Goal: Transaction & Acquisition: Book appointment/travel/reservation

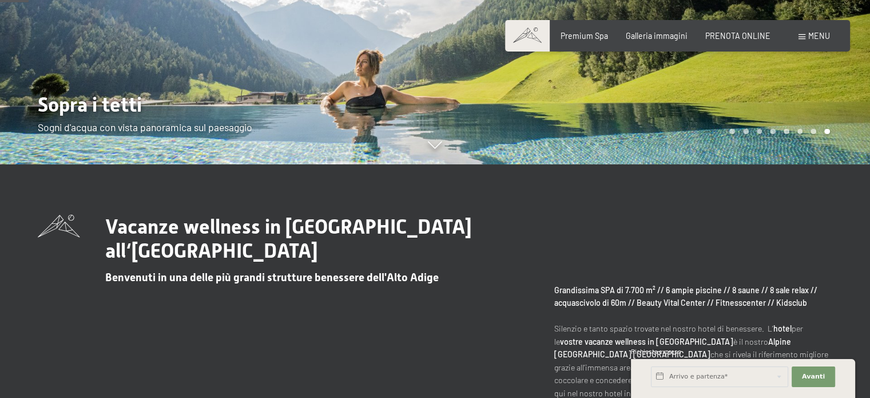
scroll to position [237, 0]
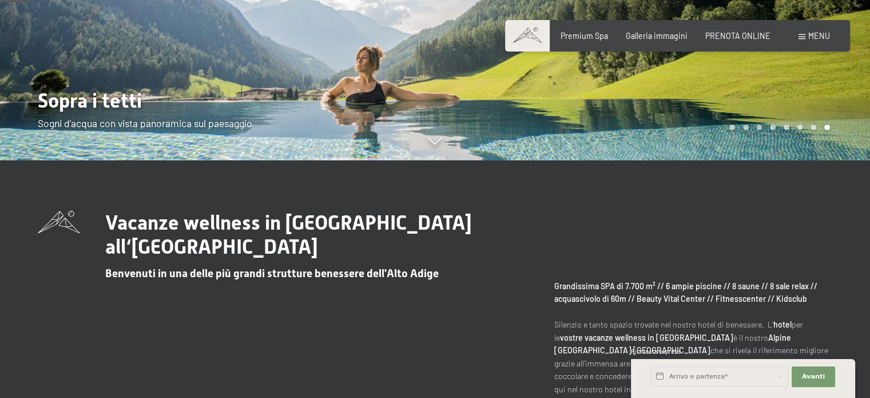
click at [741, 42] on div "Prenotazione Richiesta Premium Spa Galleria immagini PRENOTA ONLINE Menu DE IT …" at bounding box center [677, 35] width 304 height 11
click at [739, 38] on span "PRENOTA ONLINE" at bounding box center [737, 34] width 65 height 10
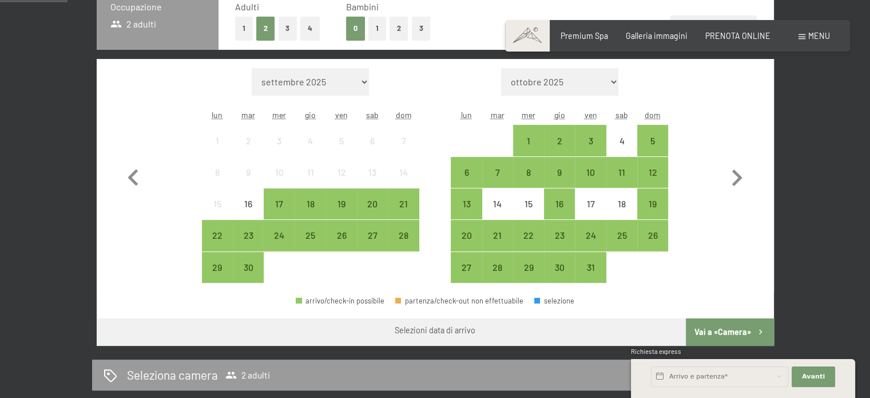
scroll to position [303, 0]
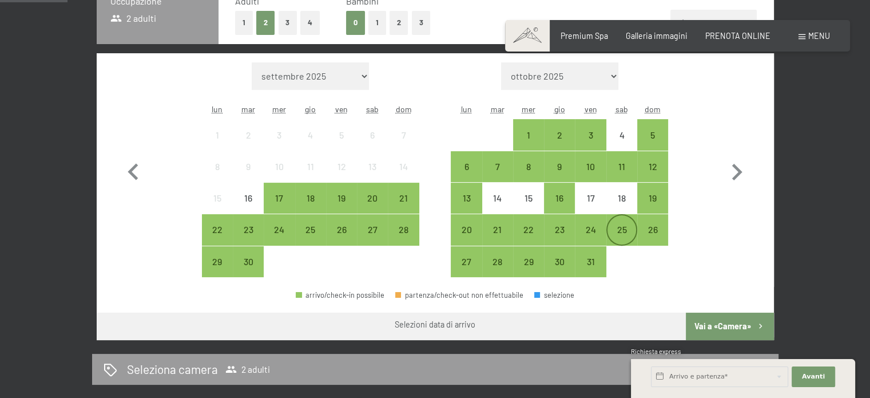
click at [629, 225] on div "25" at bounding box center [622, 239] width 29 height 29
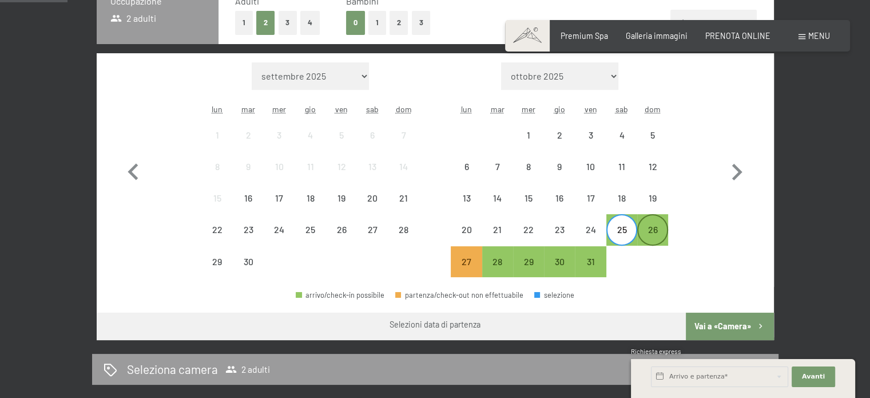
click at [653, 228] on div "26" at bounding box center [652, 239] width 29 height 29
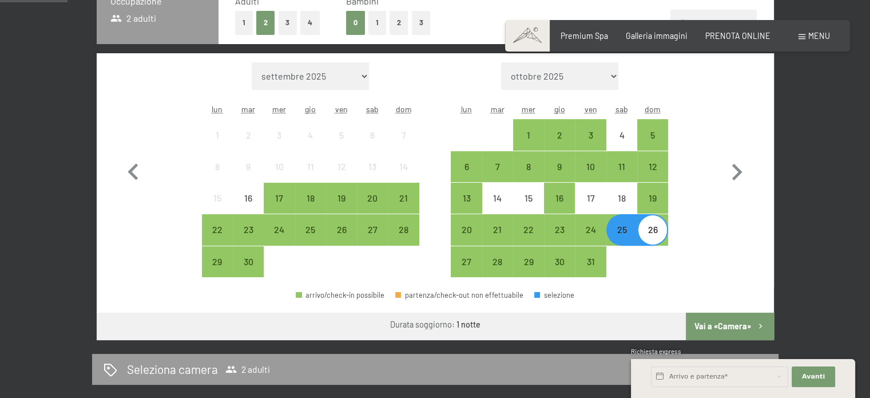
click at [731, 326] on button "Vai a «Camera»" at bounding box center [730, 325] width 88 height 27
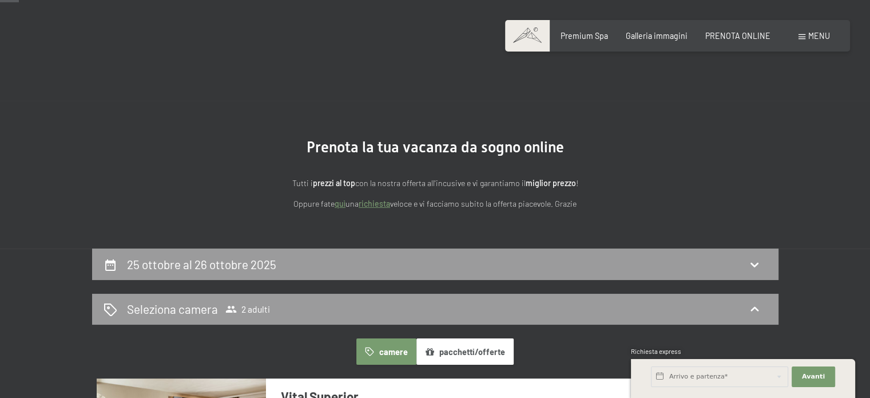
scroll to position [39, 0]
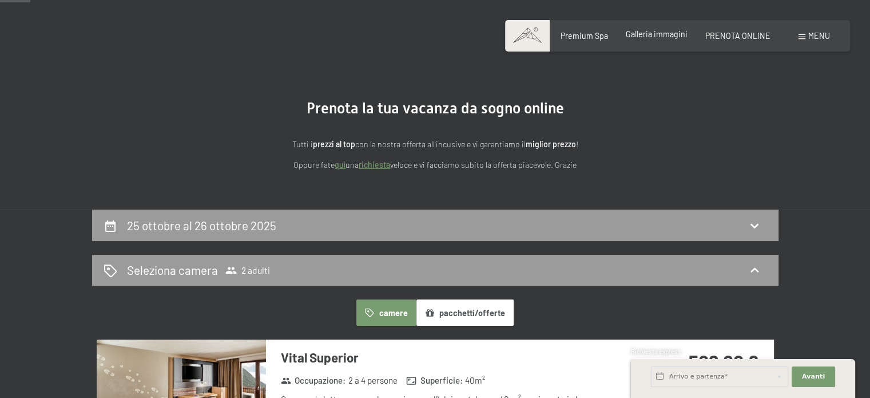
click at [666, 33] on span "Galleria immagini" at bounding box center [657, 34] width 62 height 10
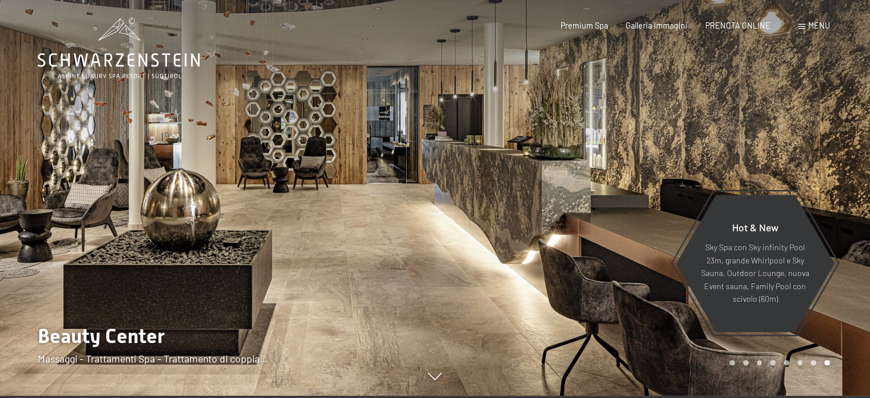
scroll to position [2, 0]
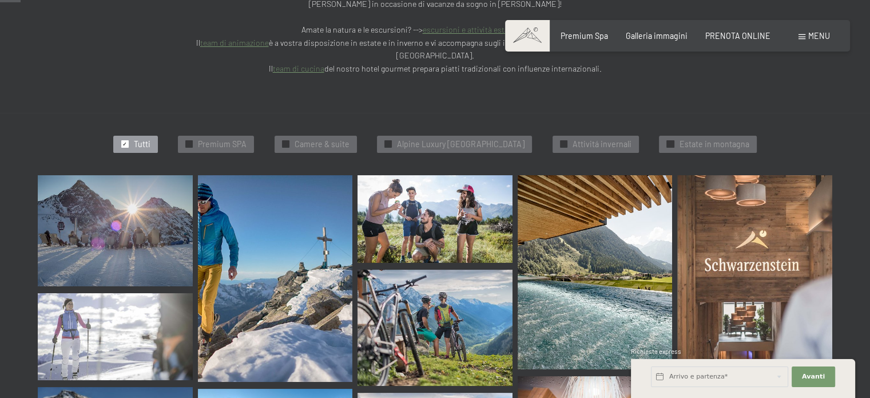
scroll to position [294, 0]
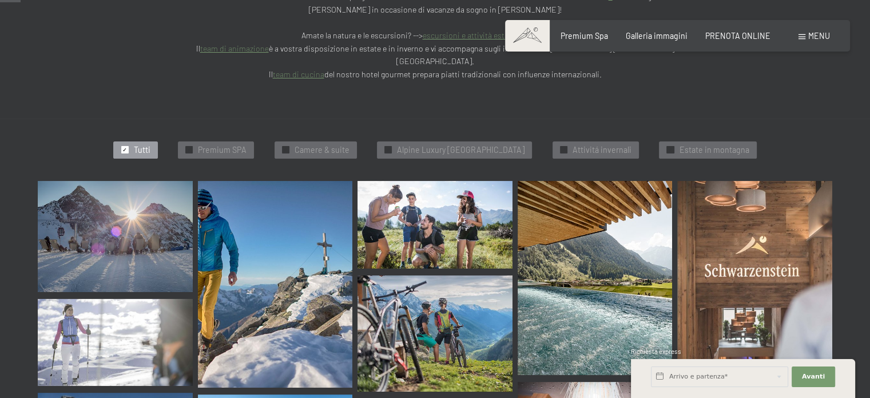
click at [126, 141] on div "✓ Tutti" at bounding box center [135, 149] width 44 height 17
click at [210, 141] on div "✓ Premium SPA" at bounding box center [216, 149] width 76 height 17
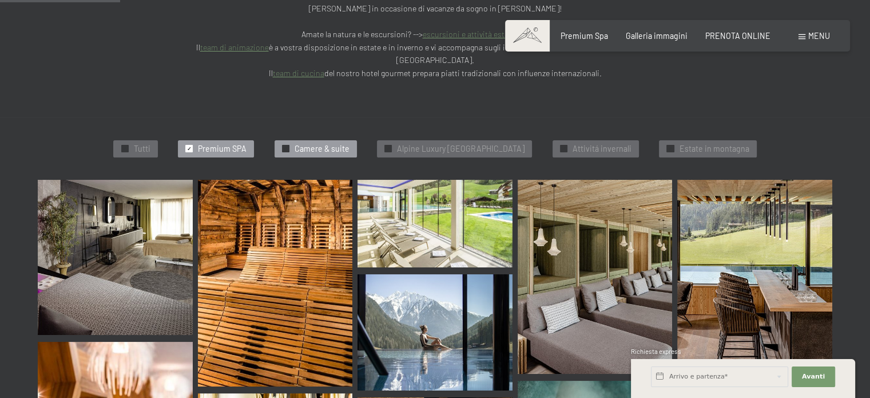
click at [295, 143] on span "Camere & suite" at bounding box center [322, 148] width 55 height 11
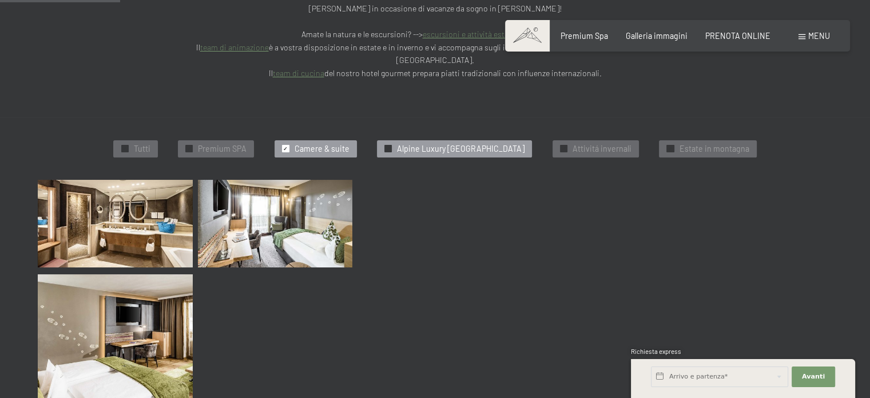
click at [398, 143] on span "Alpine Luxury SPA Resort Schwarzenstein" at bounding box center [461, 148] width 128 height 11
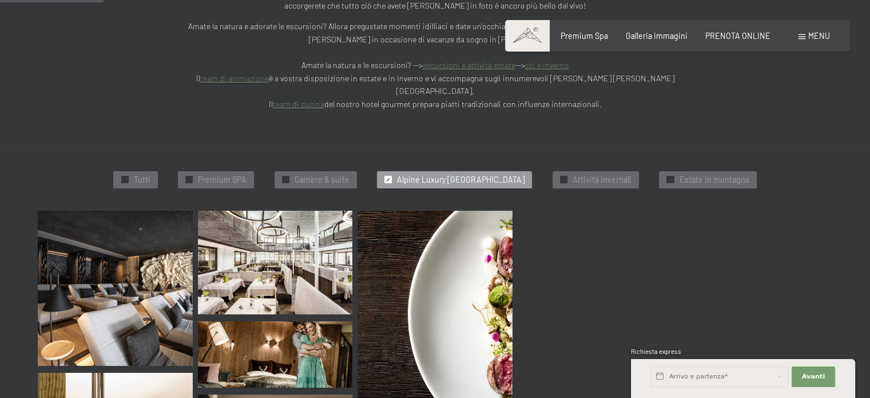
scroll to position [264, 0]
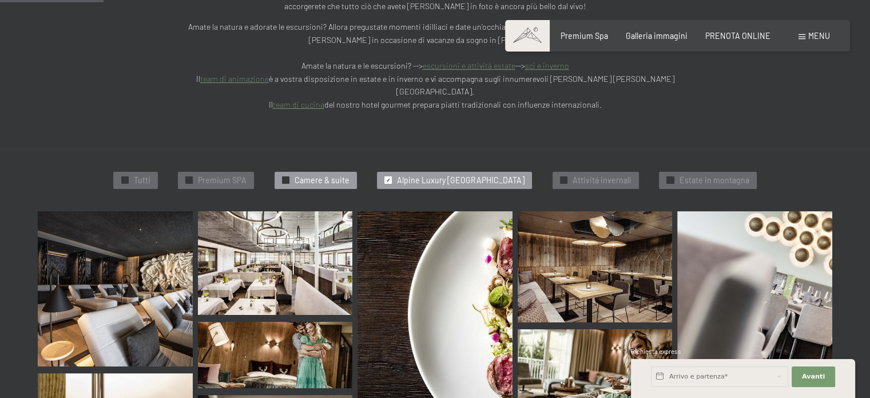
click at [317, 174] on span "Camere & suite" at bounding box center [322, 179] width 55 height 11
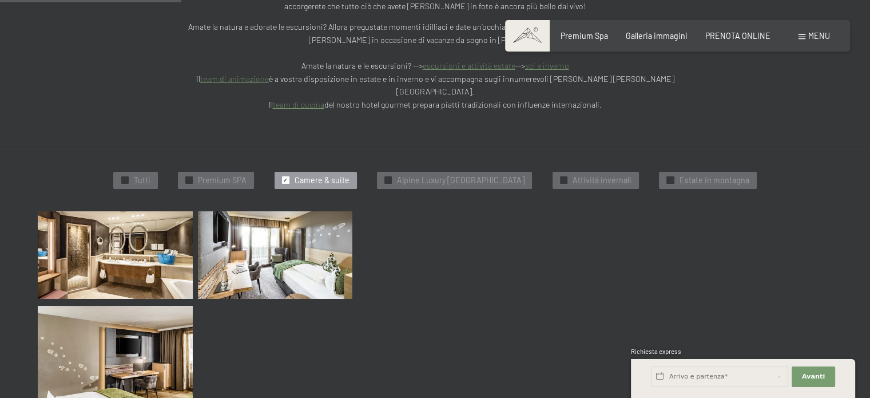
scroll to position [295, 0]
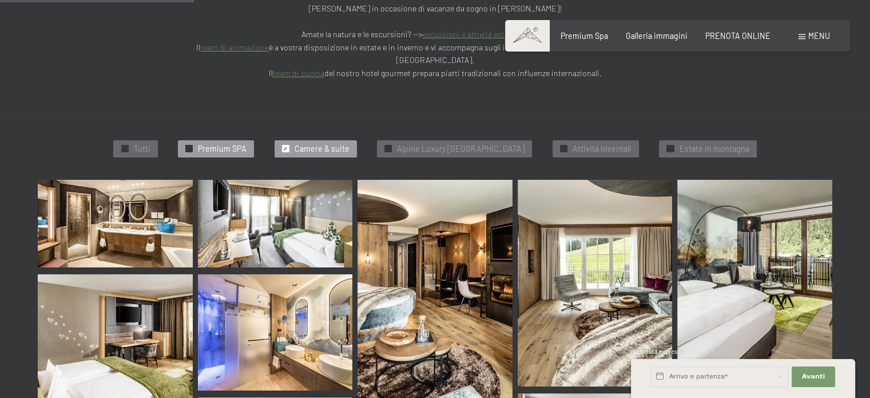
click at [208, 143] on span "Premium SPA" at bounding box center [222, 148] width 49 height 11
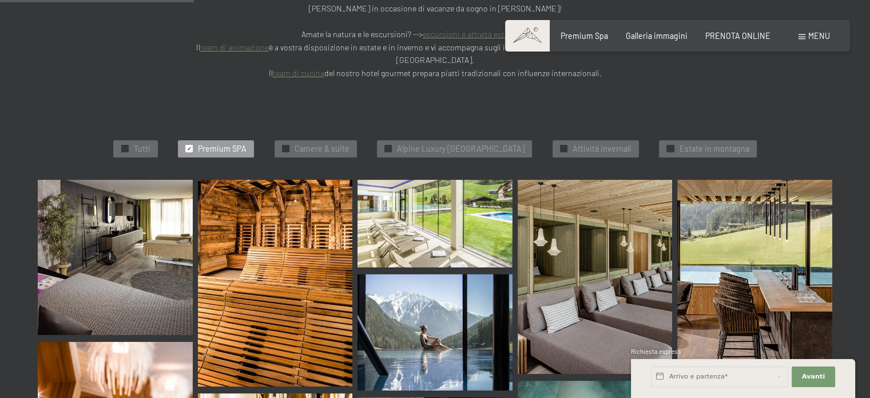
click at [152, 215] on img at bounding box center [115, 257] width 155 height 155
